Goal: Check status: Check status

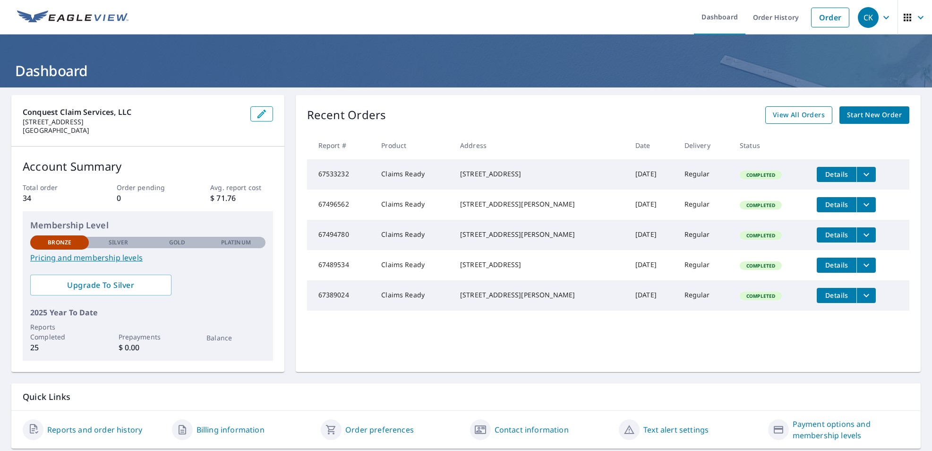
click at [792, 118] on span "View All Orders" at bounding box center [799, 115] width 52 height 12
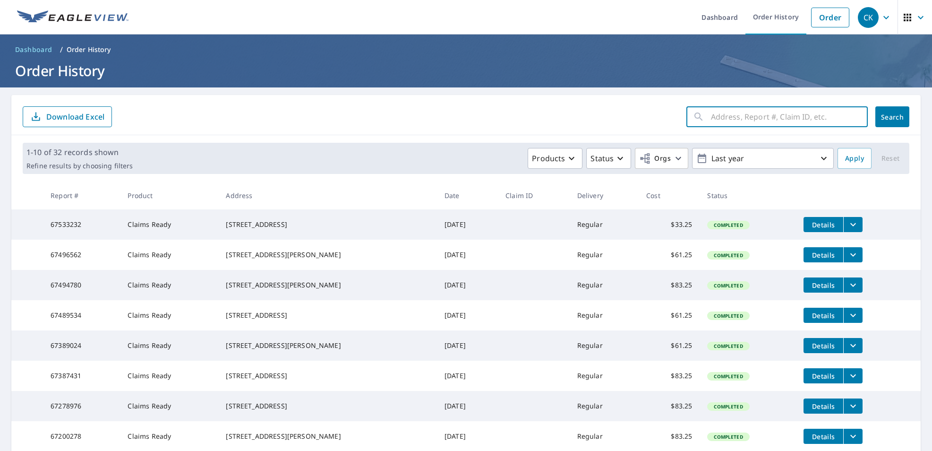
click at [724, 120] on input "text" at bounding box center [789, 116] width 157 height 26
type input "15319"
click button "Search" at bounding box center [892, 116] width 34 height 21
